Goal: Use online tool/utility: Utilize a website feature to perform a specific function

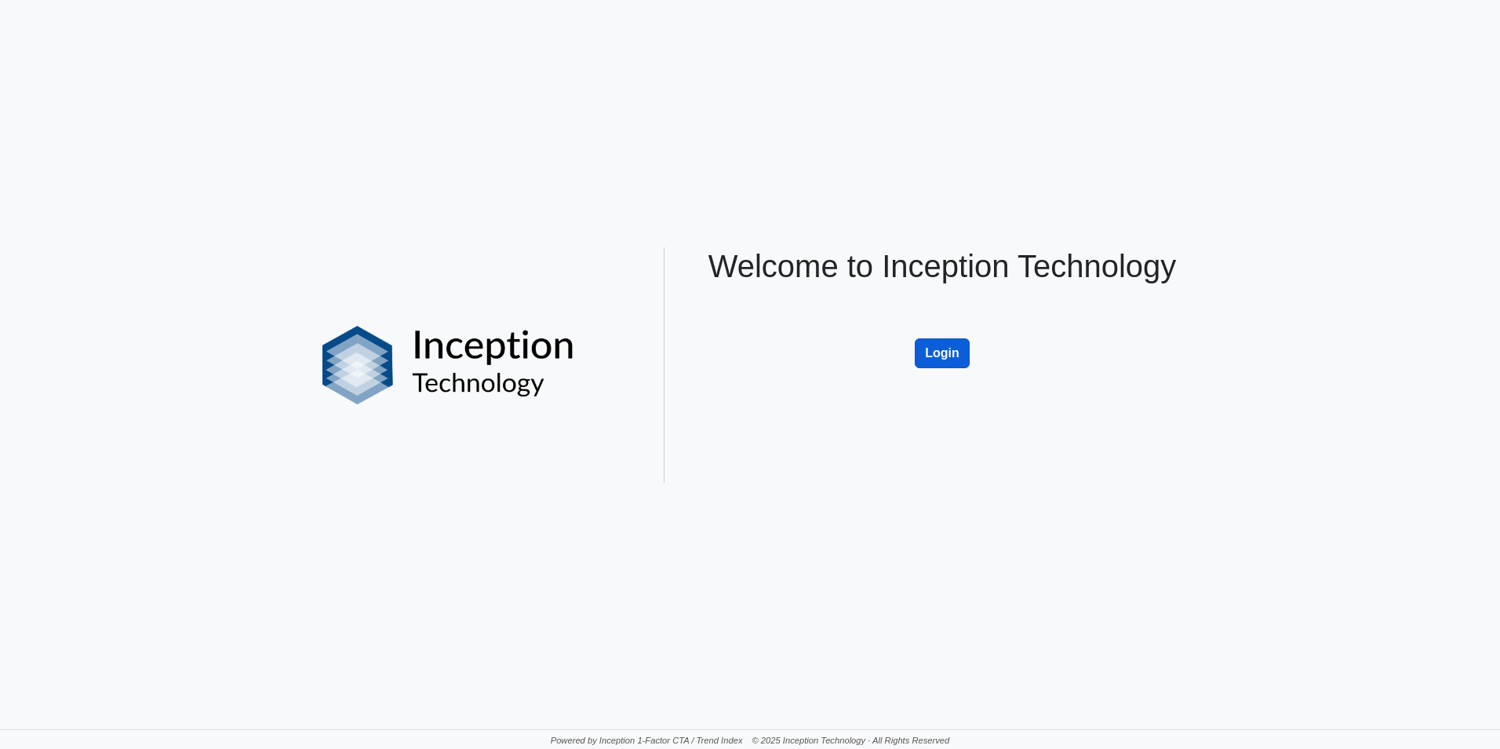
click at [945, 346] on button "Login" at bounding box center [942, 353] width 55 height 30
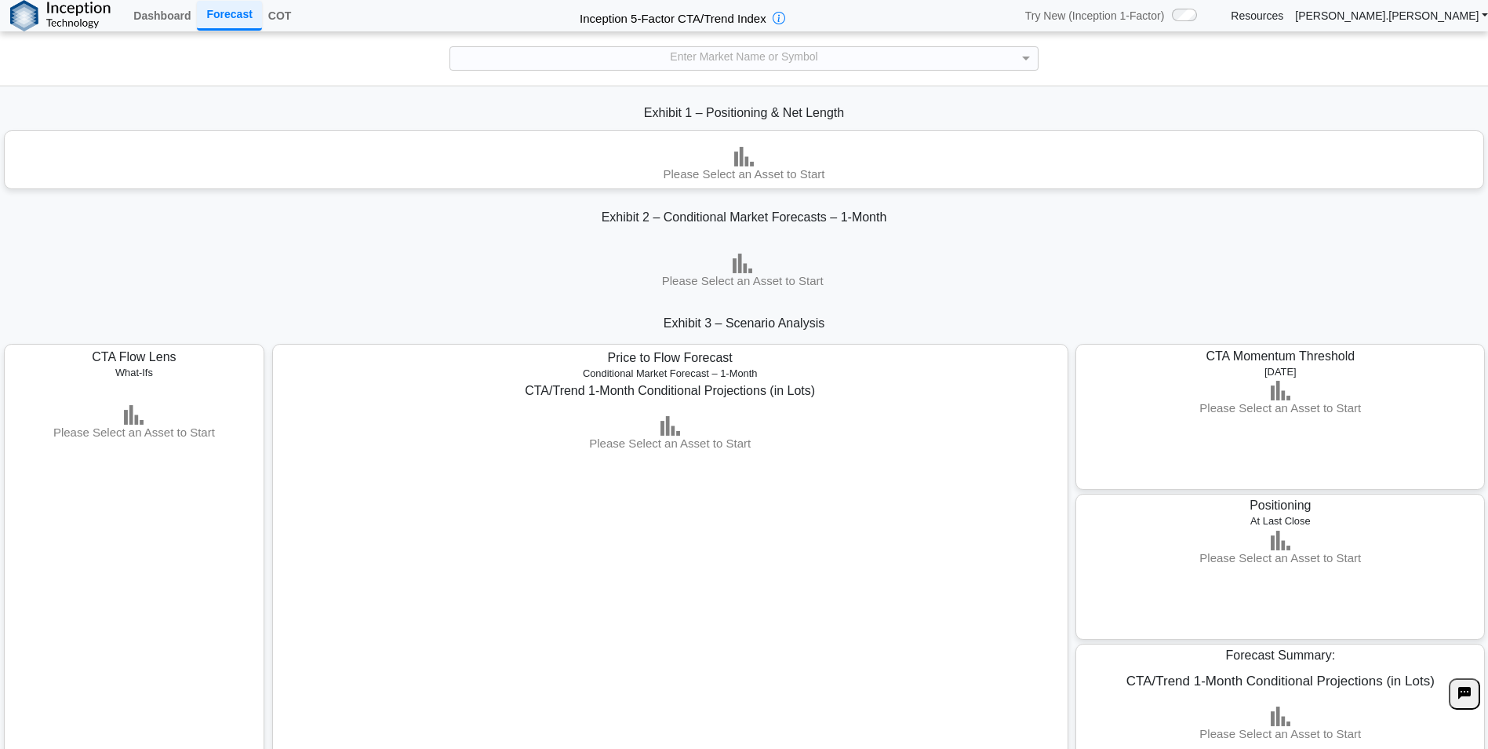
click at [1277, 79] on div "Enter Market Name or Symbol" at bounding box center [744, 58] width 1488 height 55
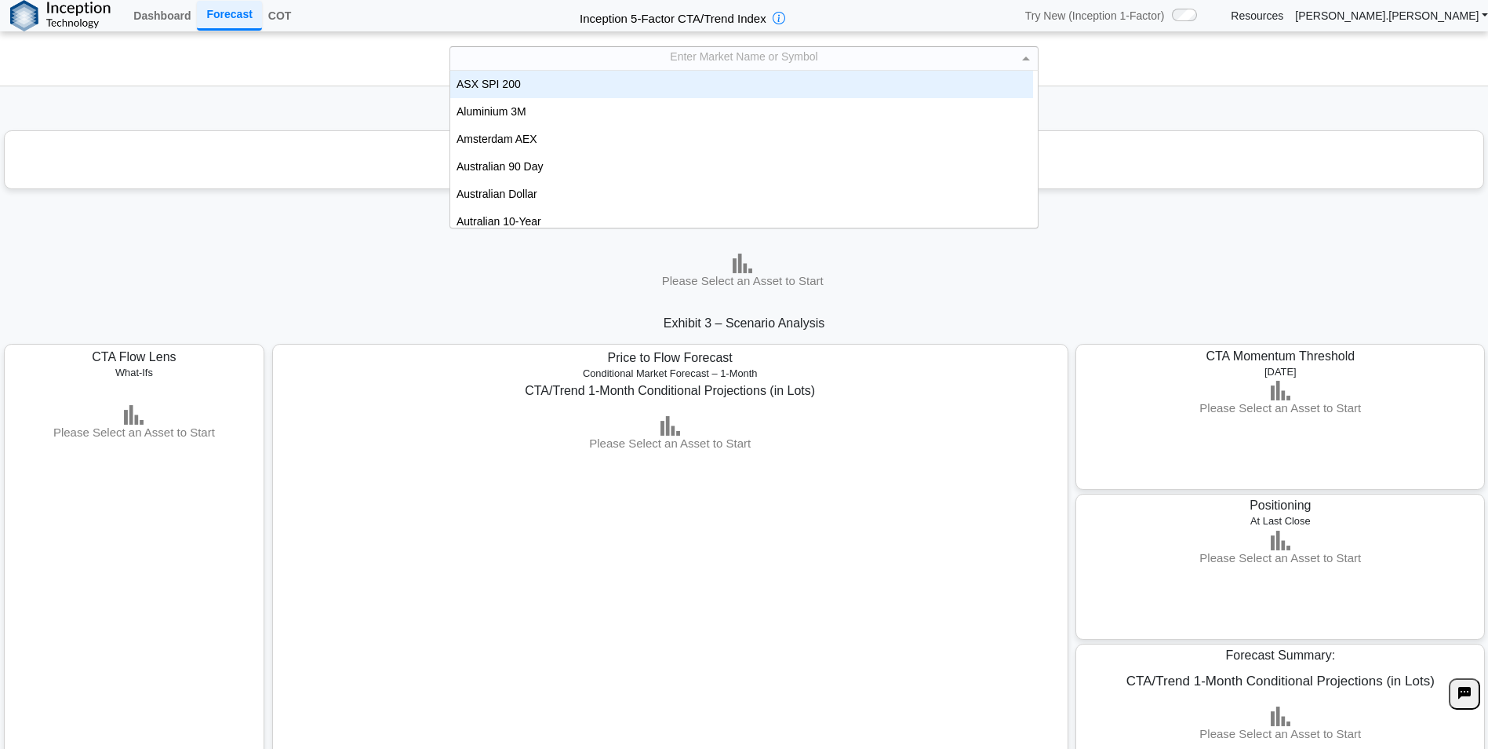
click at [891, 53] on div "Enter Market Name or Symbol" at bounding box center [744, 58] width 588 height 23
type input "***"
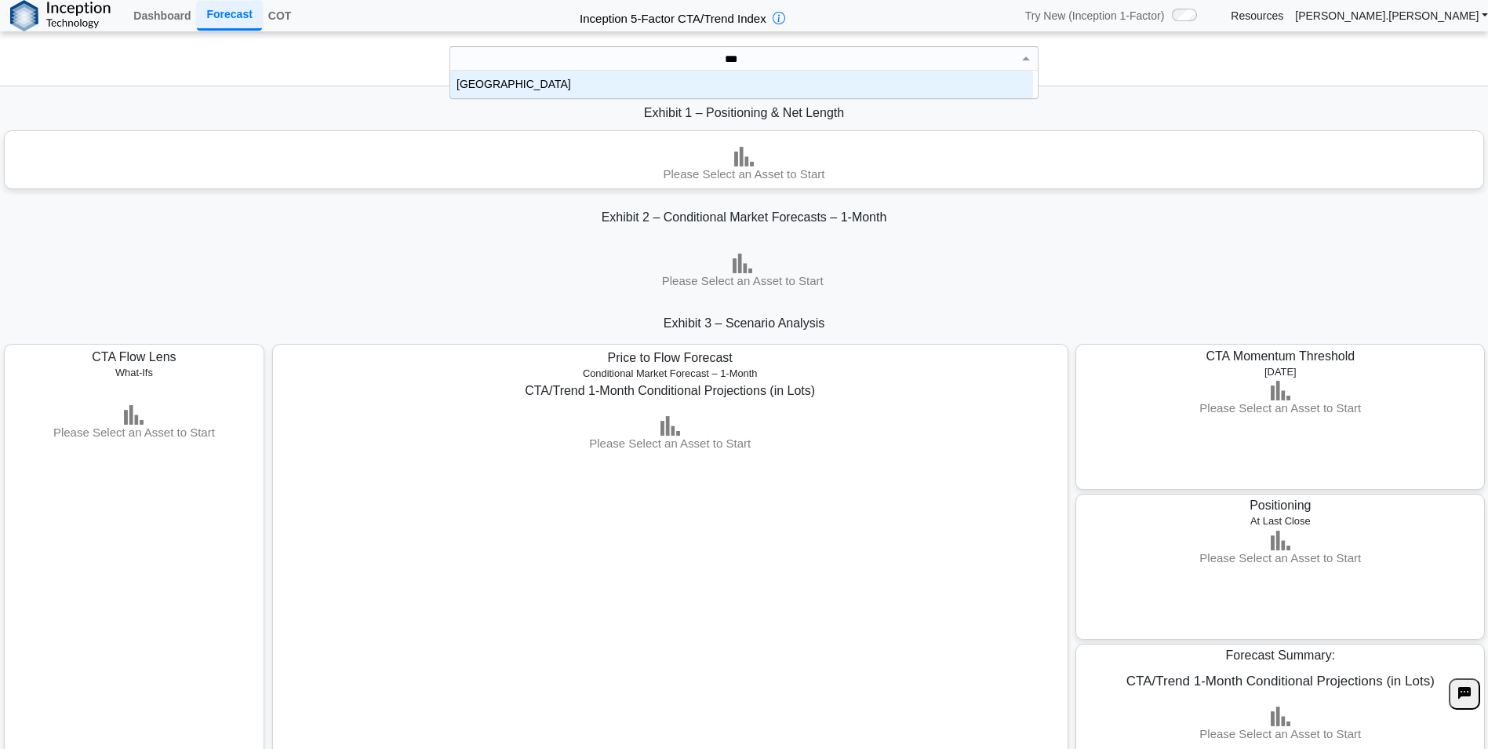
scroll to position [16, 571]
click at [881, 78] on div "[GEOGRAPHIC_DATA]" at bounding box center [741, 84] width 583 height 27
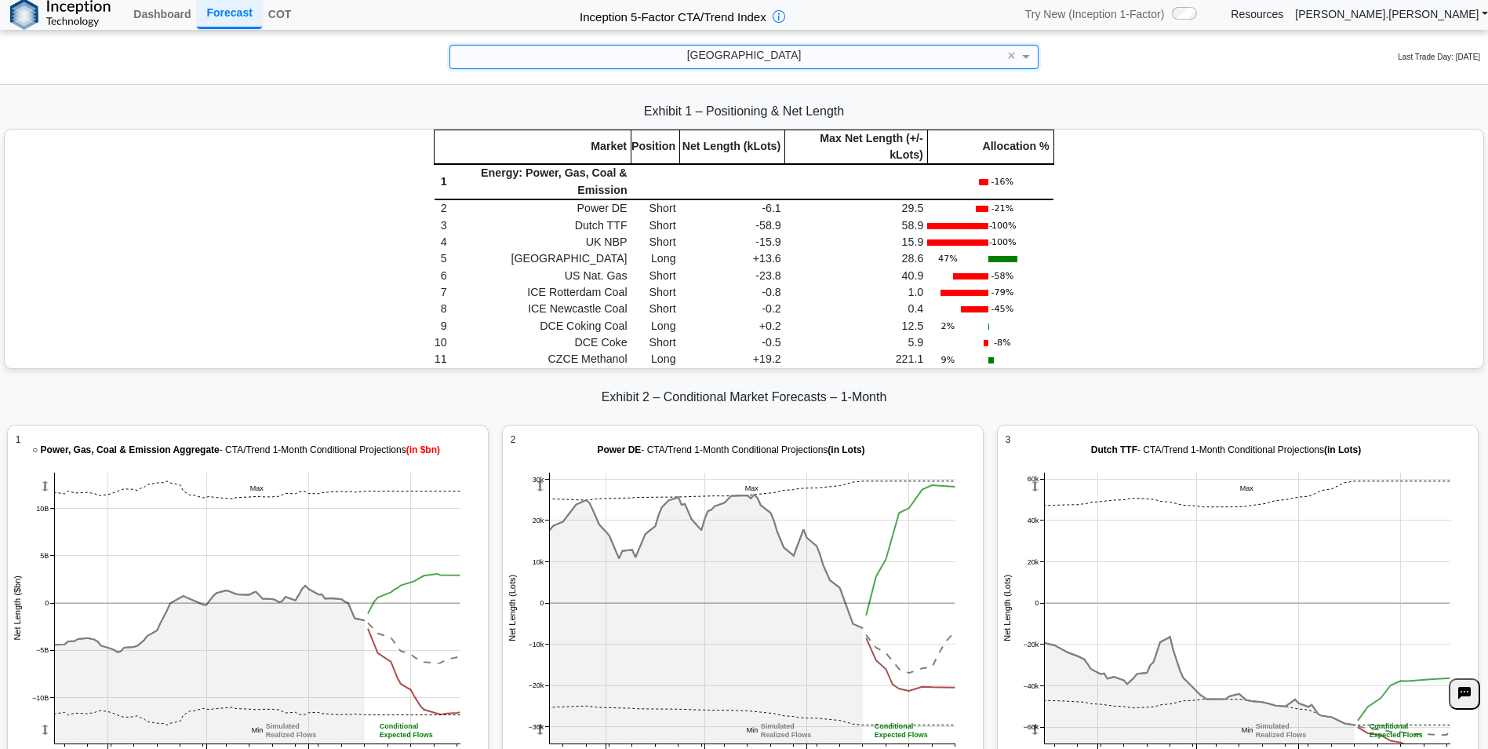
scroll to position [1962, 0]
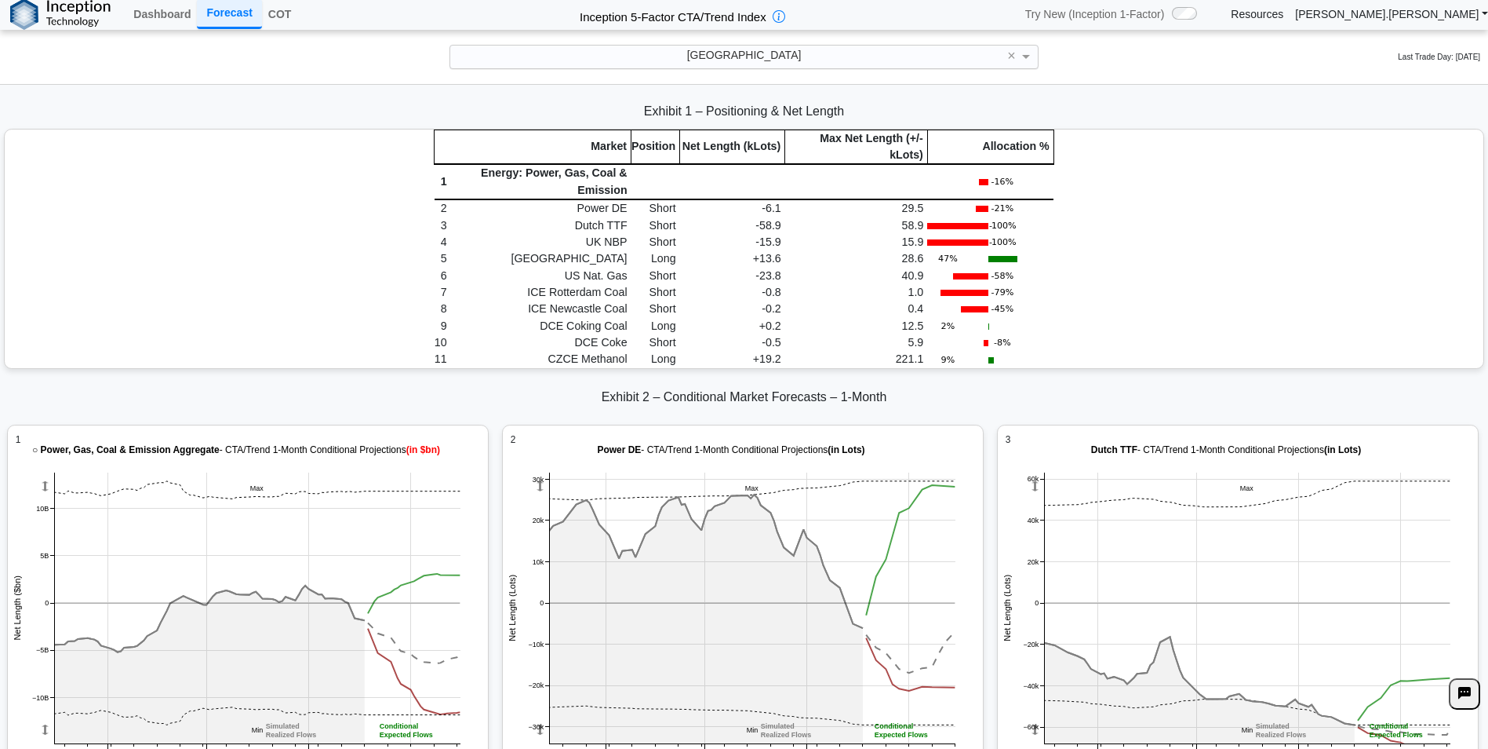
drag, startPoint x: 803, startPoint y: 335, endPoint x: 893, endPoint y: 382, distance: 101.1
